Goal: Task Accomplishment & Management: Manage account settings

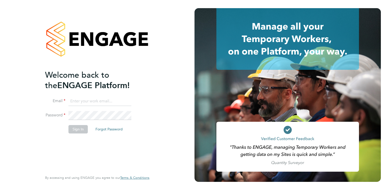
click at [85, 101] on input at bounding box center [99, 101] width 63 height 9
type input "[PERSON_NAME][EMAIL_ADDRESS][PERSON_NAME][DOMAIN_NAME]"
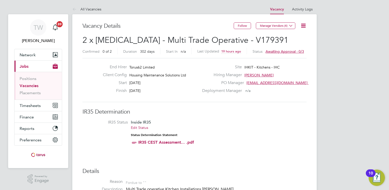
click at [284, 51] on span "Awaiting approval - 0/3" at bounding box center [284, 51] width 38 height 5
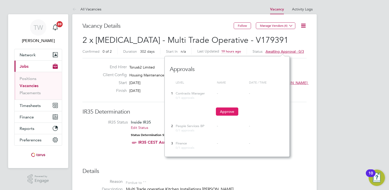
click at [225, 111] on button "Approve" at bounding box center [227, 111] width 22 height 8
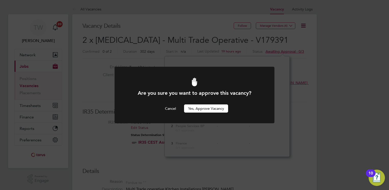
click at [216, 107] on button "Yes, Approve Vacancy" at bounding box center [206, 108] width 44 height 8
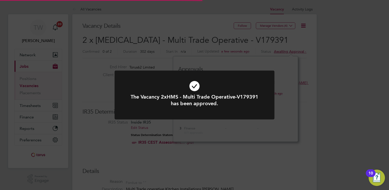
scroll to position [15, 36]
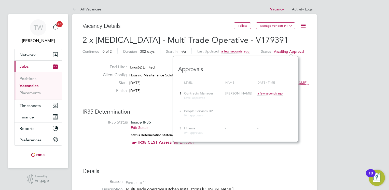
click at [290, 50] on span "Awaiting approval - 1/3" at bounding box center [293, 51] width 38 height 5
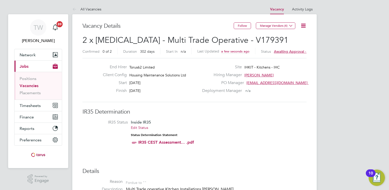
click at [290, 50] on span "Awaiting approval - 1/3" at bounding box center [293, 51] width 38 height 5
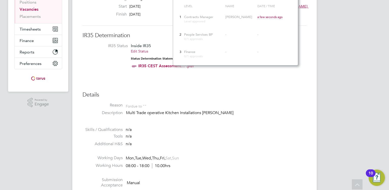
scroll to position [25, 0]
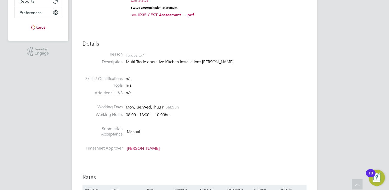
scroll to position [51, 0]
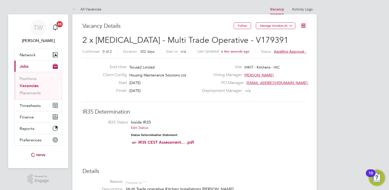
click at [285, 51] on span "Awaiting approval - 1/3" at bounding box center [293, 51] width 38 height 5
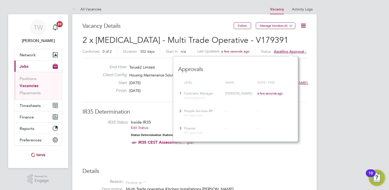
click at [268, 93] on span "a few seconds ago" at bounding box center [269, 93] width 25 height 4
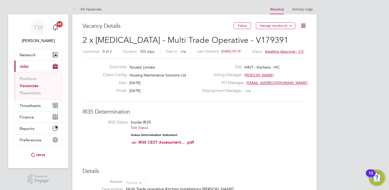
click at [285, 51] on span "Awaiting approval - 1/3" at bounding box center [284, 51] width 38 height 5
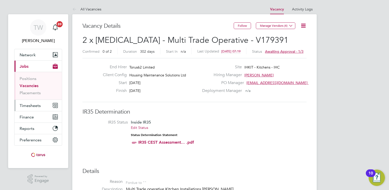
click at [29, 104] on span "Timesheets" at bounding box center [30, 105] width 21 height 5
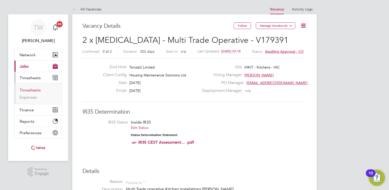
click at [33, 91] on link "Timesheets" at bounding box center [30, 89] width 21 height 5
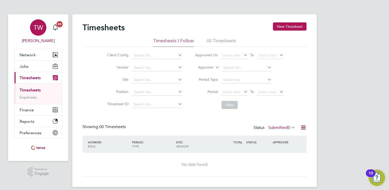
click at [36, 26] on span "TW" at bounding box center [38, 27] width 9 height 7
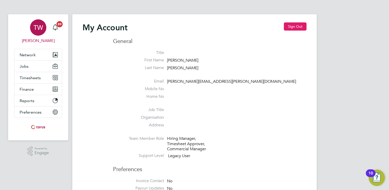
click at [295, 25] on button "Sign Out" at bounding box center [295, 26] width 23 height 8
